Goal: Transaction & Acquisition: Purchase product/service

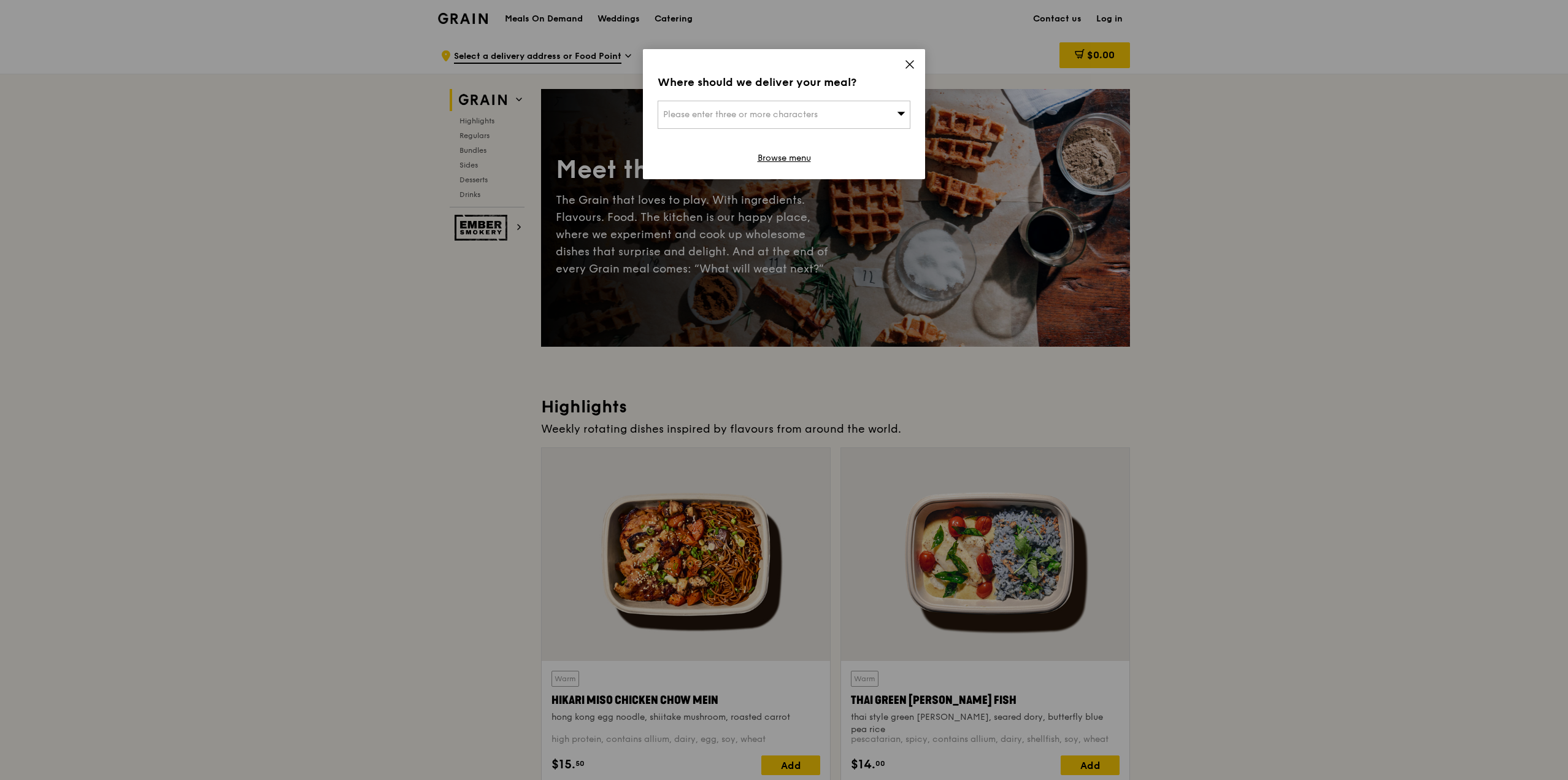
click at [908, 64] on icon at bounding box center [910, 65] width 11 height 11
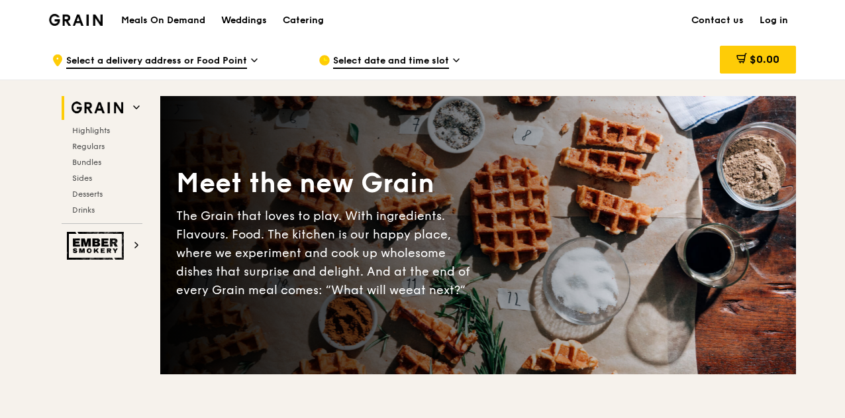
click at [230, 62] on span "Select a delivery address or Food Point" at bounding box center [156, 61] width 181 height 15
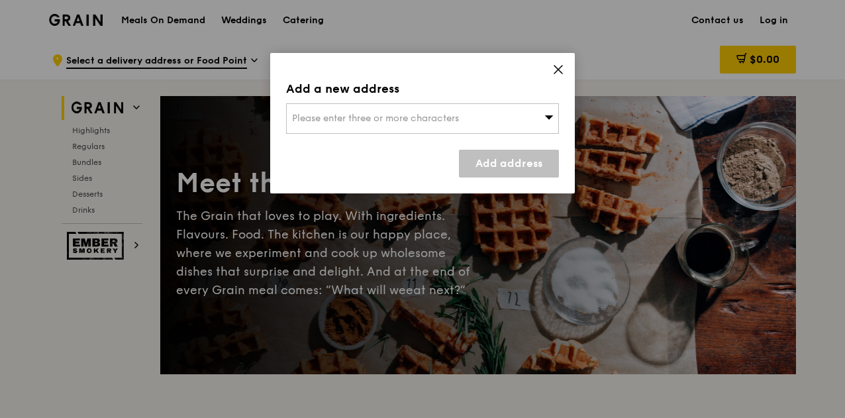
click at [416, 119] on span "Please enter three or more characters" at bounding box center [375, 118] width 167 height 11
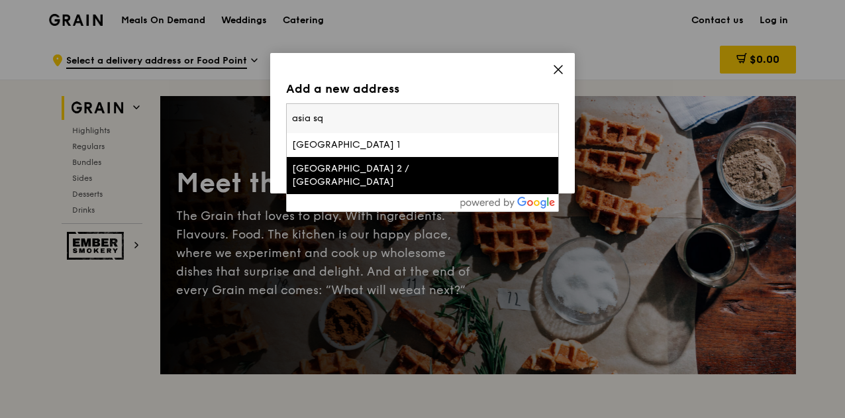
type input "asia sq"
click at [389, 176] on div "[GEOGRAPHIC_DATA] 2 / [GEOGRAPHIC_DATA]" at bounding box center [390, 175] width 196 height 26
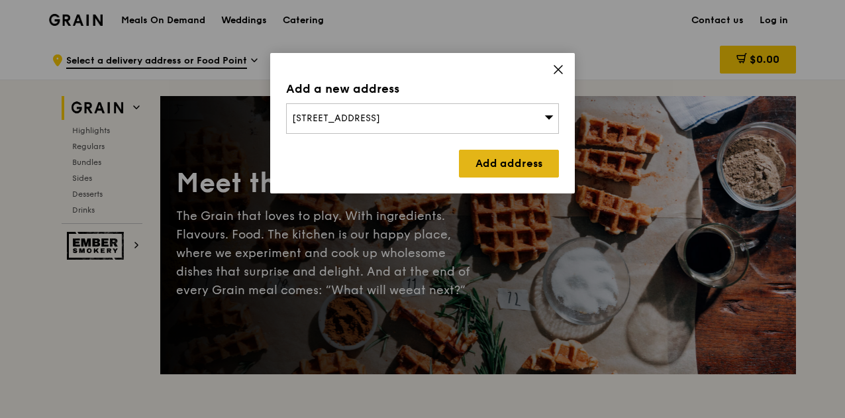
click at [514, 159] on link "Add address" at bounding box center [509, 164] width 100 height 28
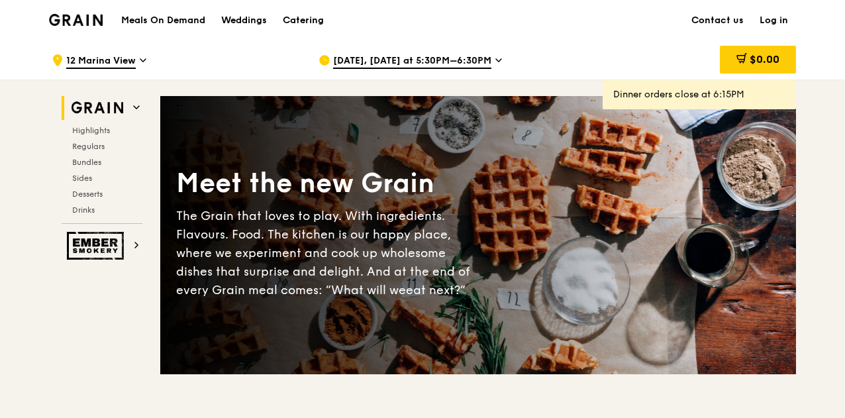
click at [419, 62] on span "[DATE], [DATE] at 5:30PM–6:30PM" at bounding box center [412, 61] width 158 height 15
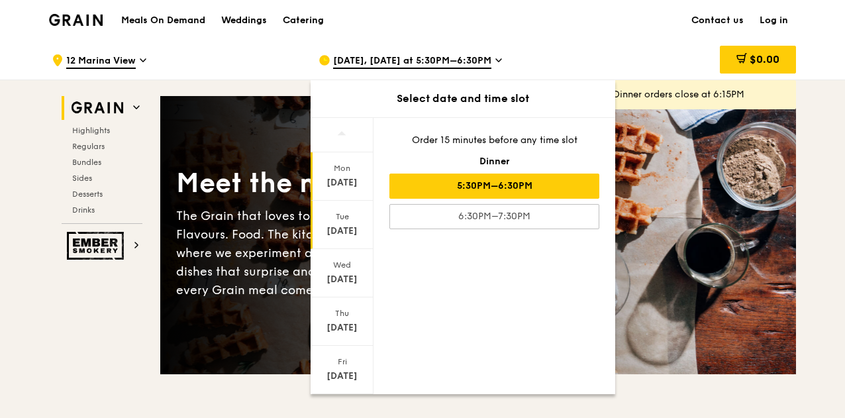
click at [342, 229] on div "[DATE]" at bounding box center [342, 230] width 59 height 13
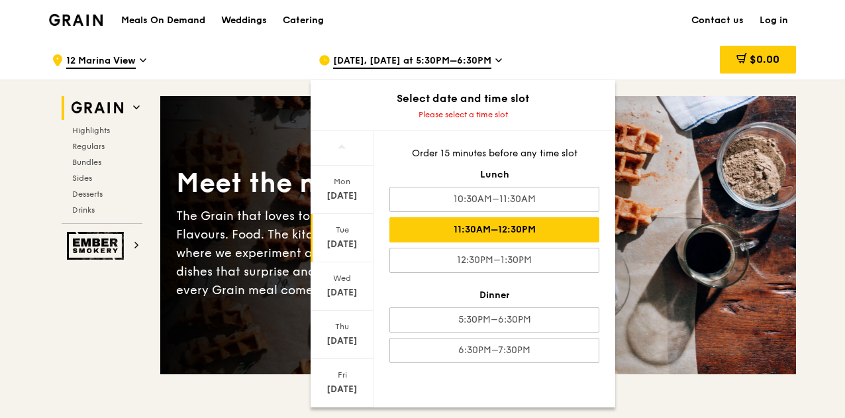
click at [495, 232] on div "11:30AM–12:30PM" at bounding box center [494, 229] width 210 height 25
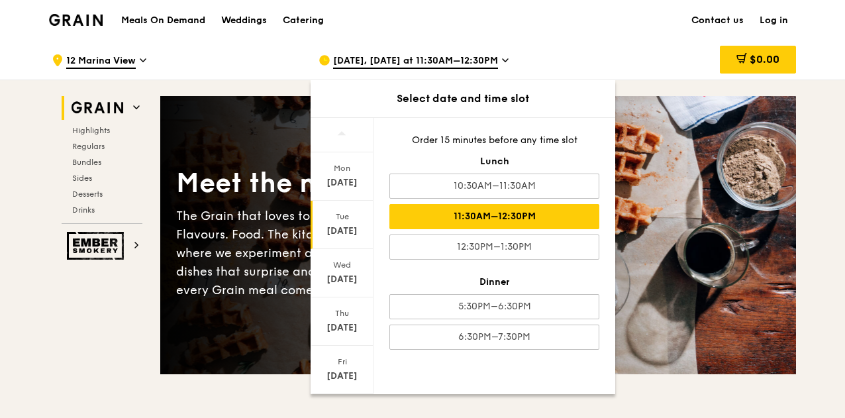
click at [595, 59] on div "$0.00" at bounding box center [689, 60] width 213 height 40
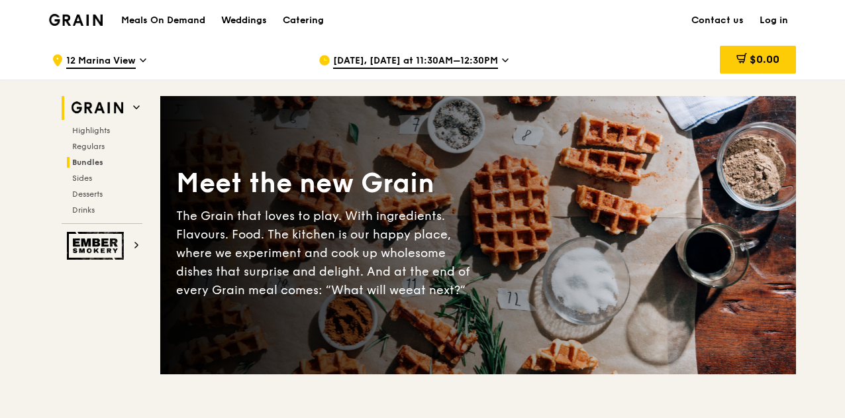
click at [93, 158] on span "Bundles" at bounding box center [87, 162] width 31 height 9
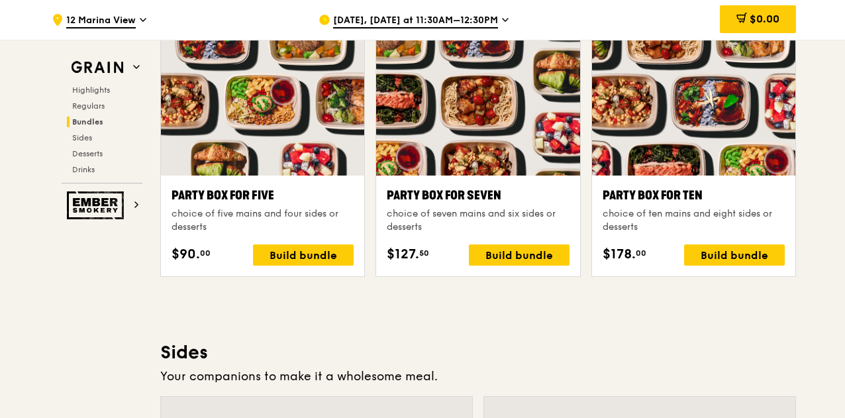
scroll to position [2686, 0]
